Goal: Task Accomplishment & Management: Complete application form

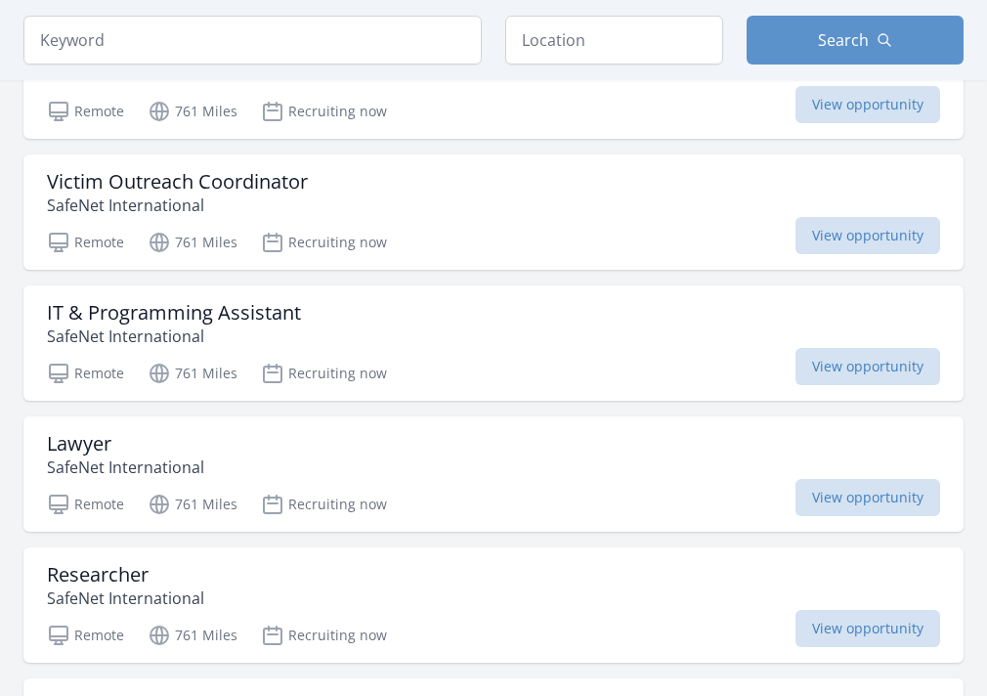
scroll to position [3831, 0]
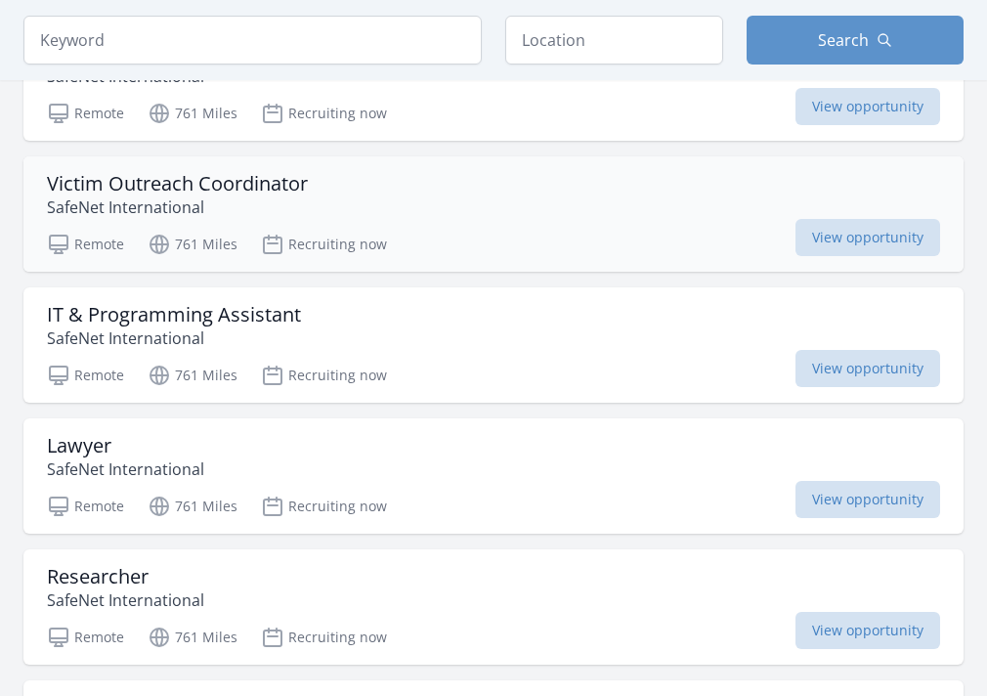
click at [259, 165] on div "Victim Outreach Coordinator SafeNet International Remote 761 Miles Recruiting n…" at bounding box center [493, 213] width 940 height 115
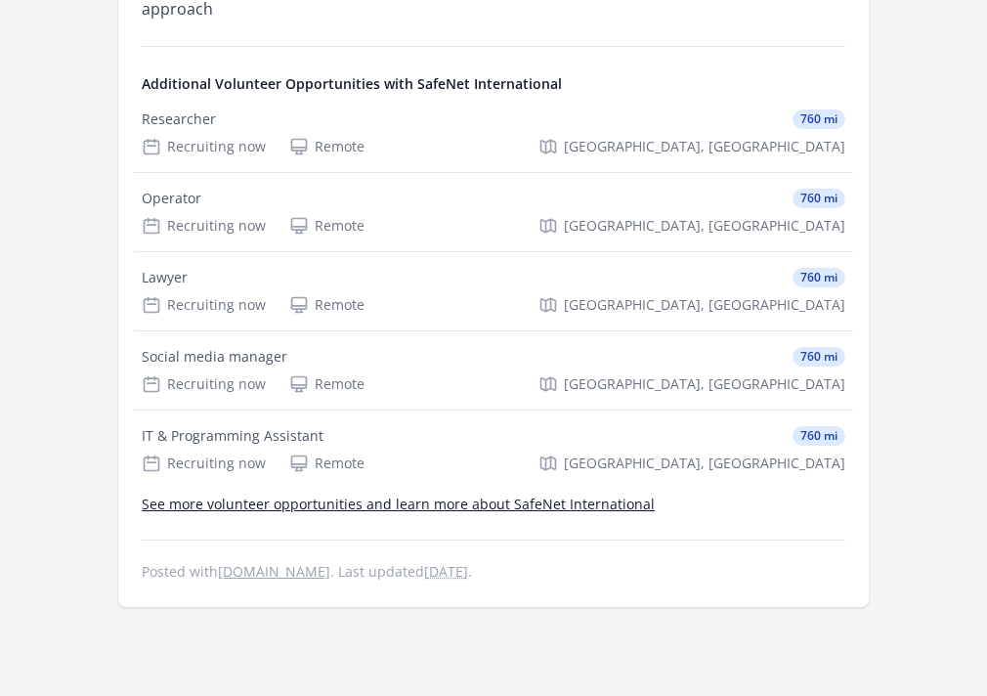
scroll to position [759, 0]
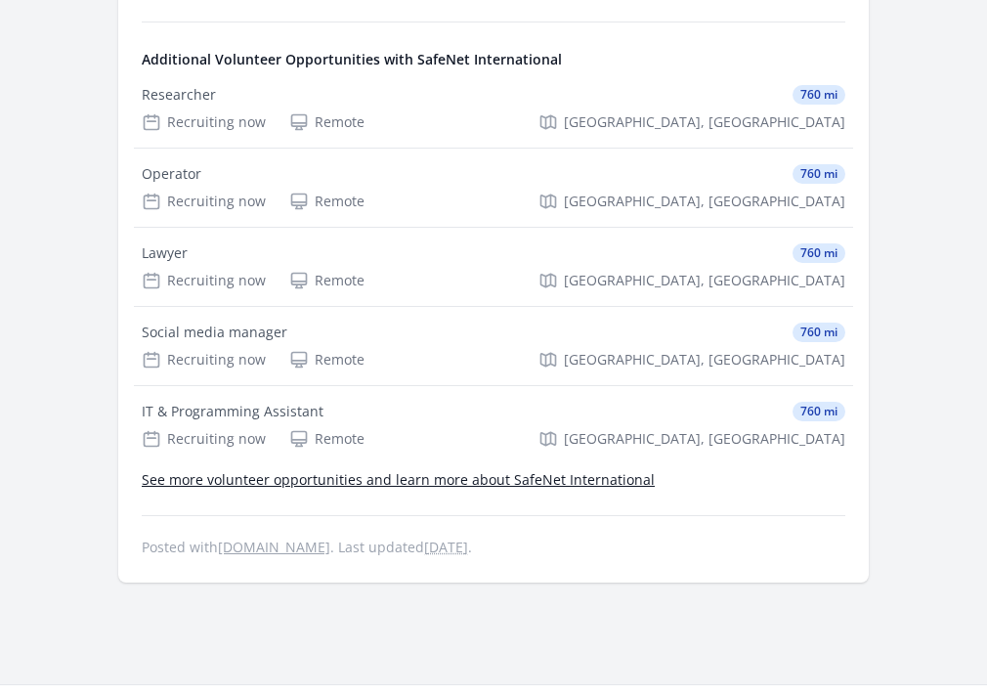
click at [288, 471] on link "See more volunteer opportunities and learn more about SafeNet International" at bounding box center [398, 479] width 513 height 19
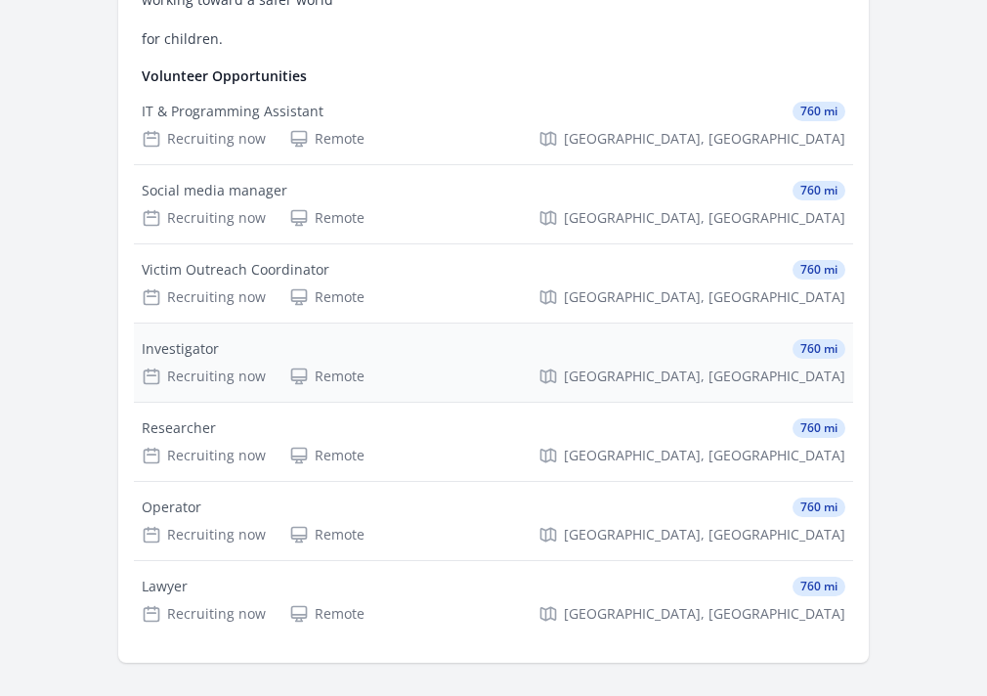
scroll to position [849, 0]
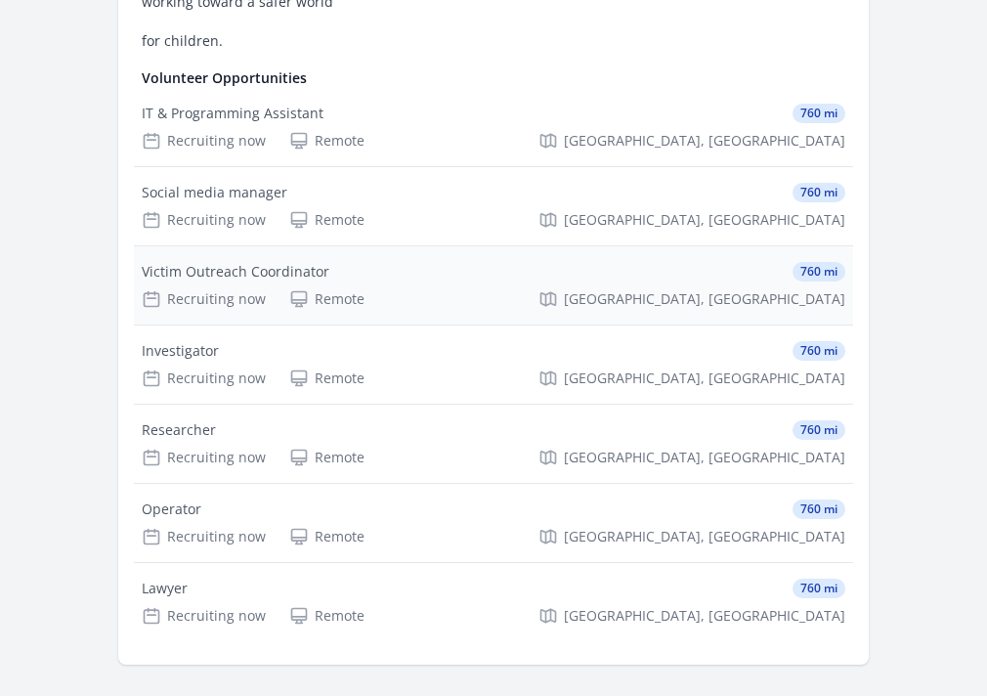
click at [429, 288] on div "Victim Outreach Coordinator 760 mi Recruiting now Remote [GEOGRAPHIC_DATA], [GE…" at bounding box center [493, 285] width 719 height 78
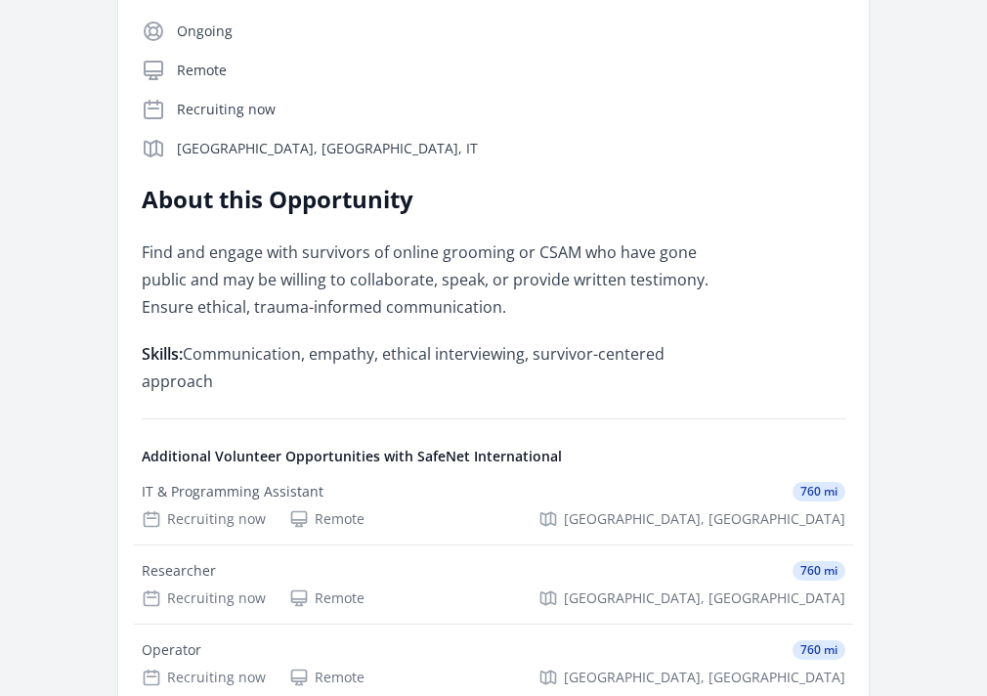
scroll to position [195, 0]
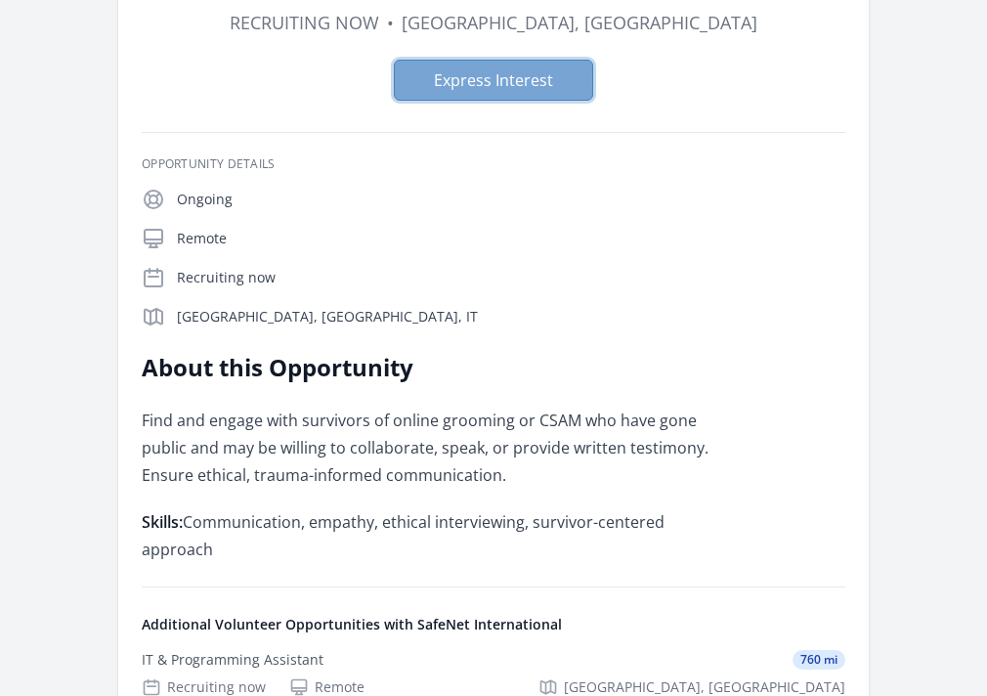
click at [504, 85] on button "Express Interest" at bounding box center [493, 80] width 199 height 41
